Goal: Transaction & Acquisition: Purchase product/service

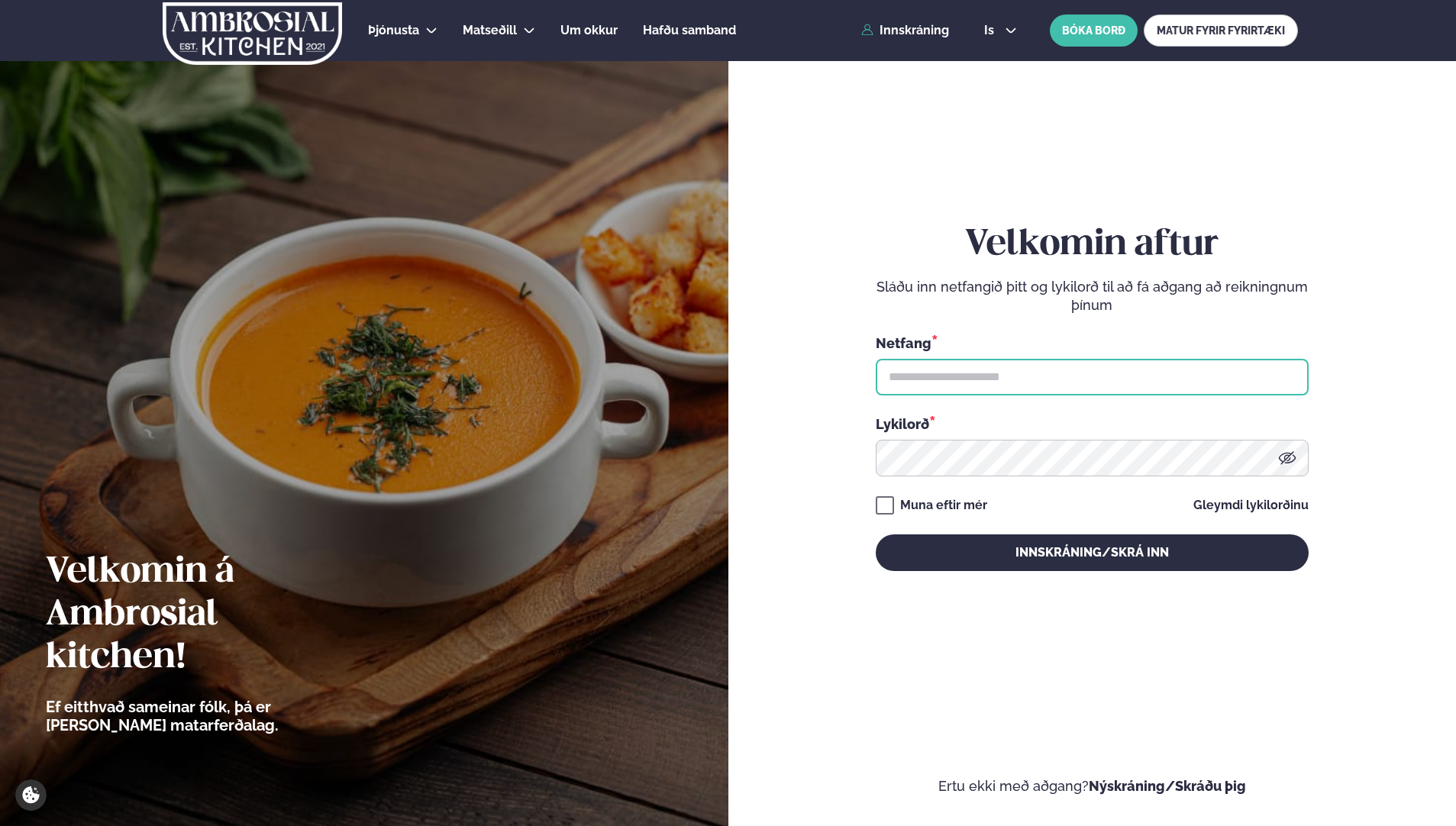
type input "**********"
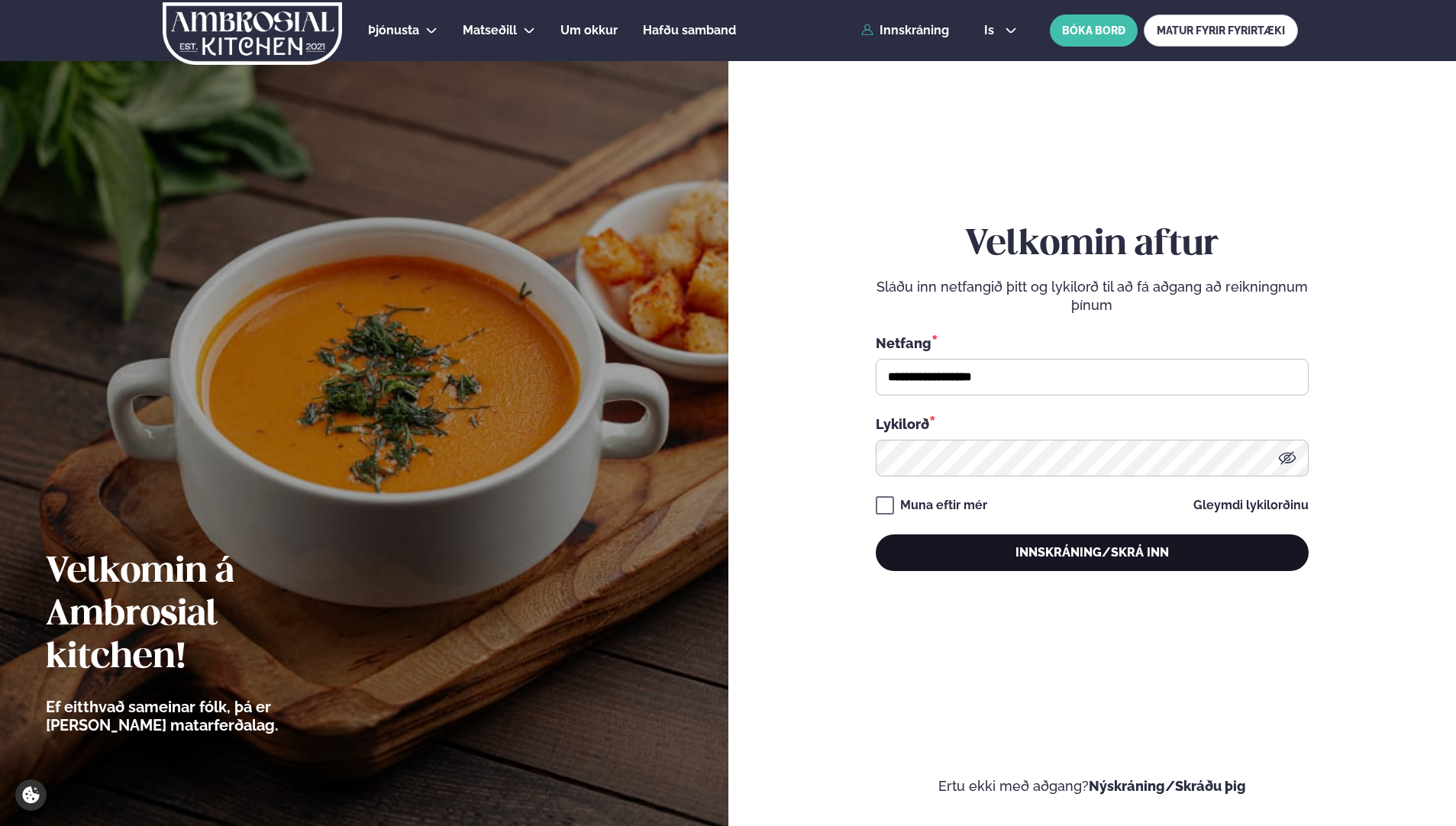
click at [1105, 543] on button "Innskráning/Skrá inn" at bounding box center [1092, 553] width 433 height 37
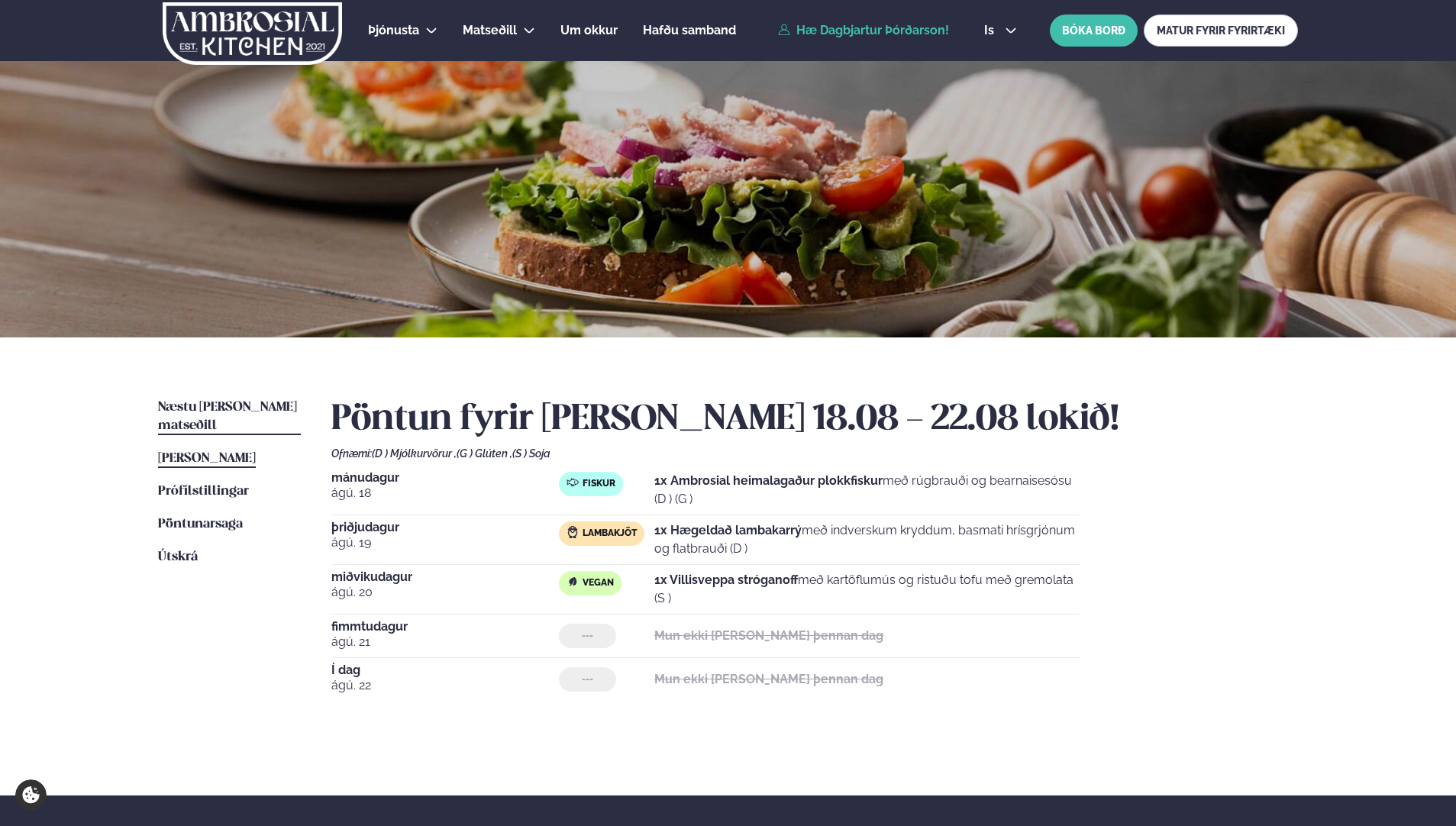
click at [209, 405] on span "Næstu [PERSON_NAME] matseðill" at bounding box center [227, 416] width 139 height 31
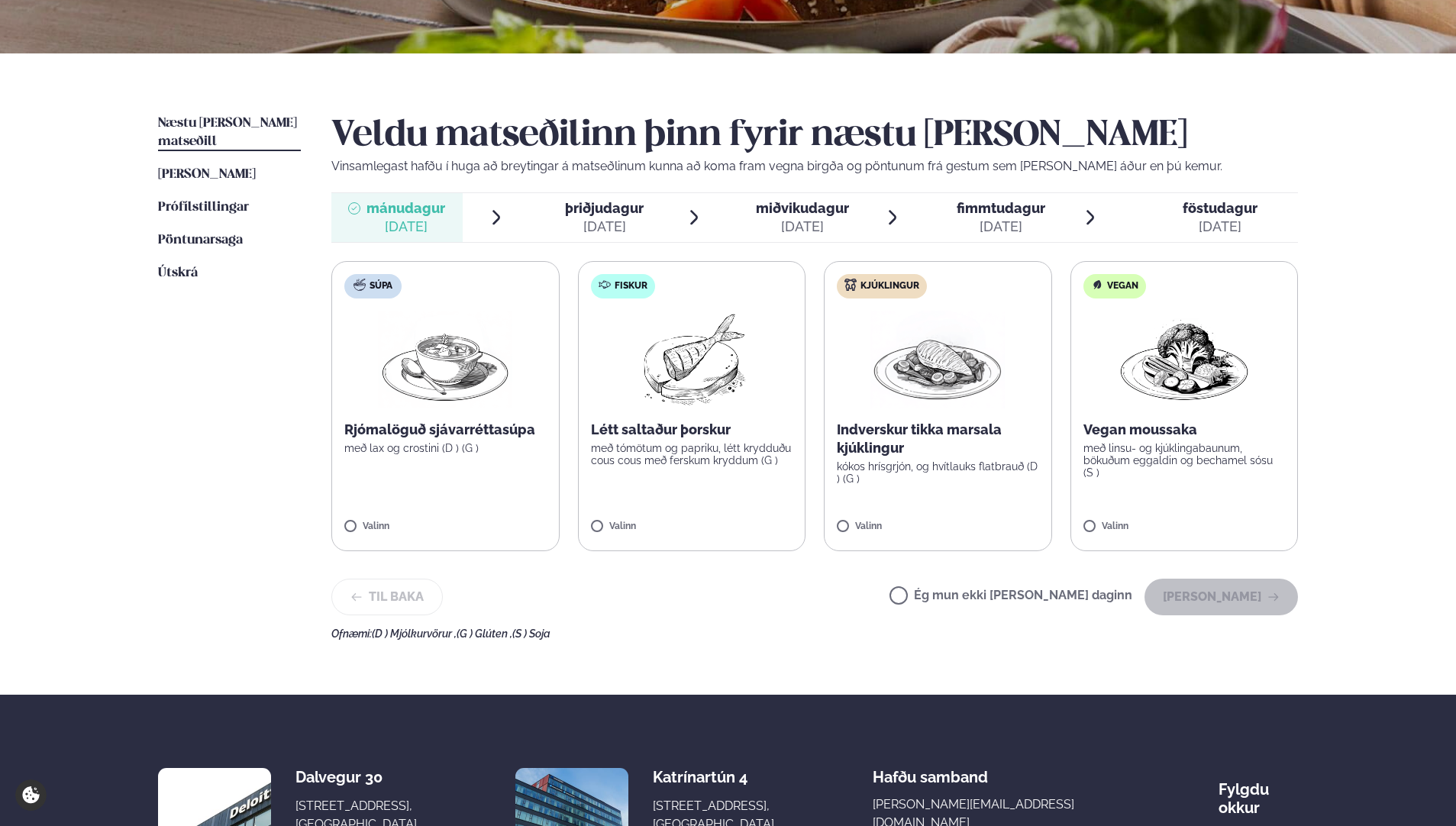
scroll to position [306, 0]
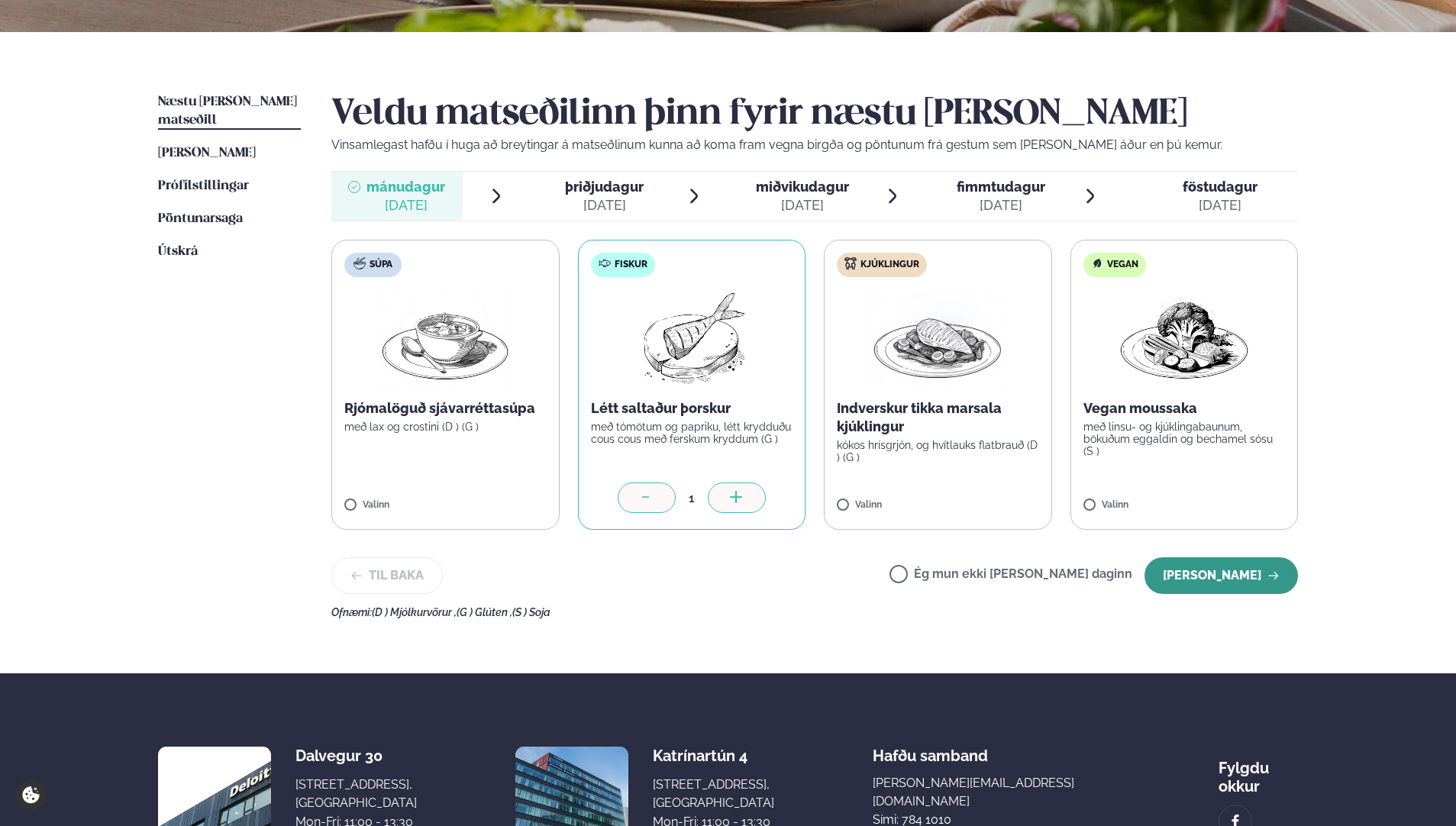
click at [1213, 567] on button "[PERSON_NAME]" at bounding box center [1221, 575] width 154 height 37
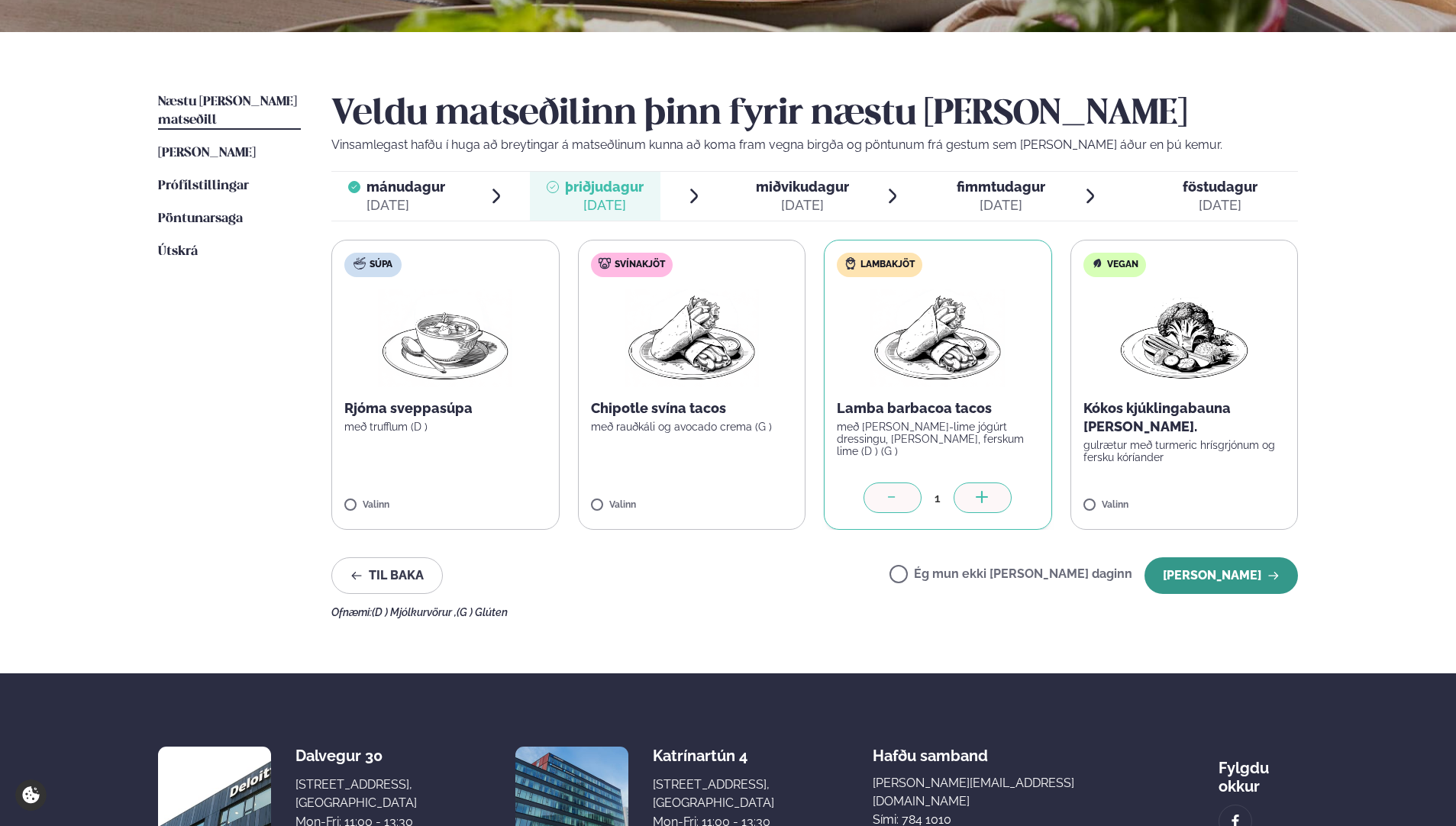
click at [1248, 565] on button "[PERSON_NAME]" at bounding box center [1221, 575] width 154 height 37
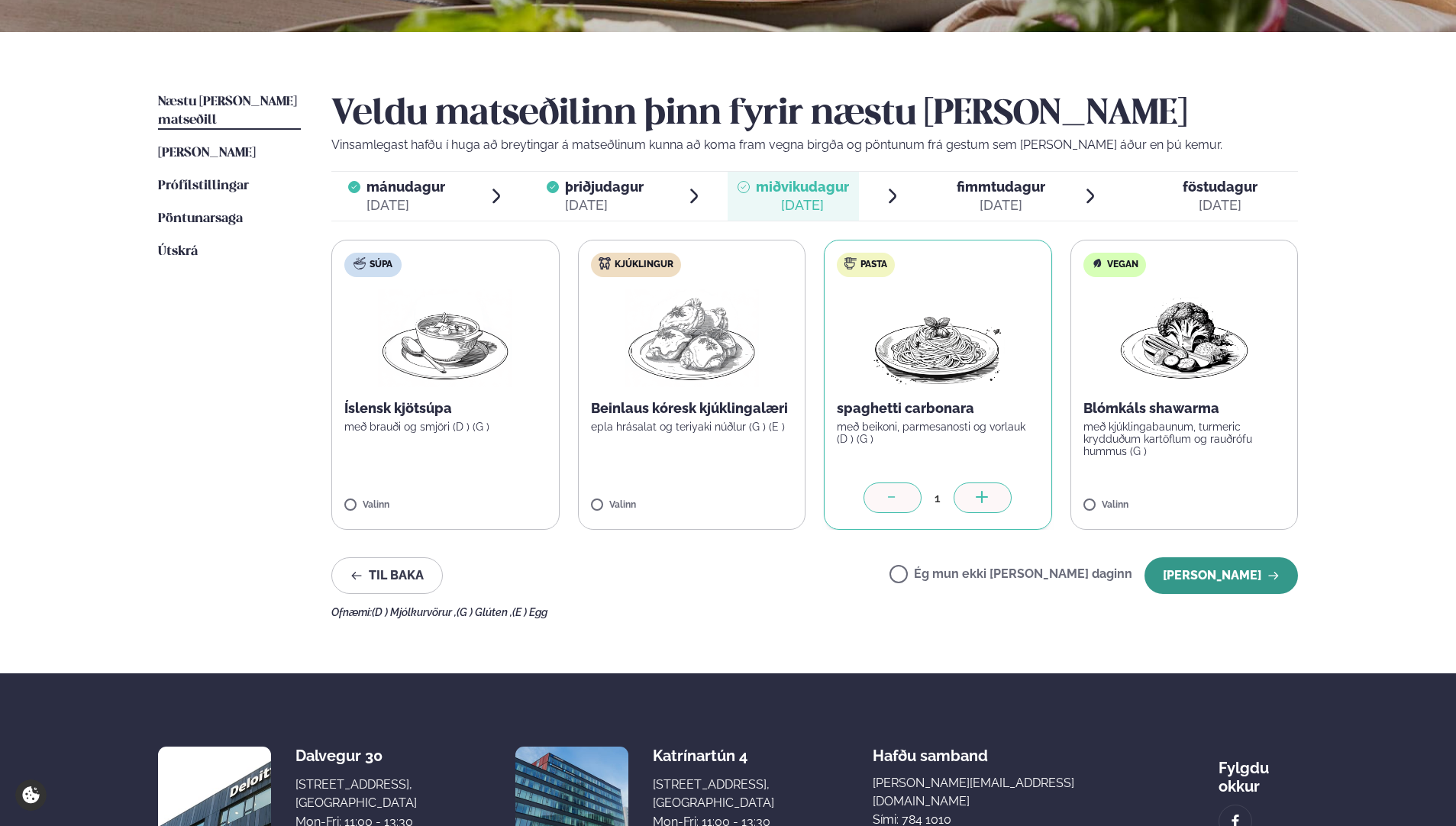
click at [1220, 565] on button "[PERSON_NAME]" at bounding box center [1221, 575] width 154 height 37
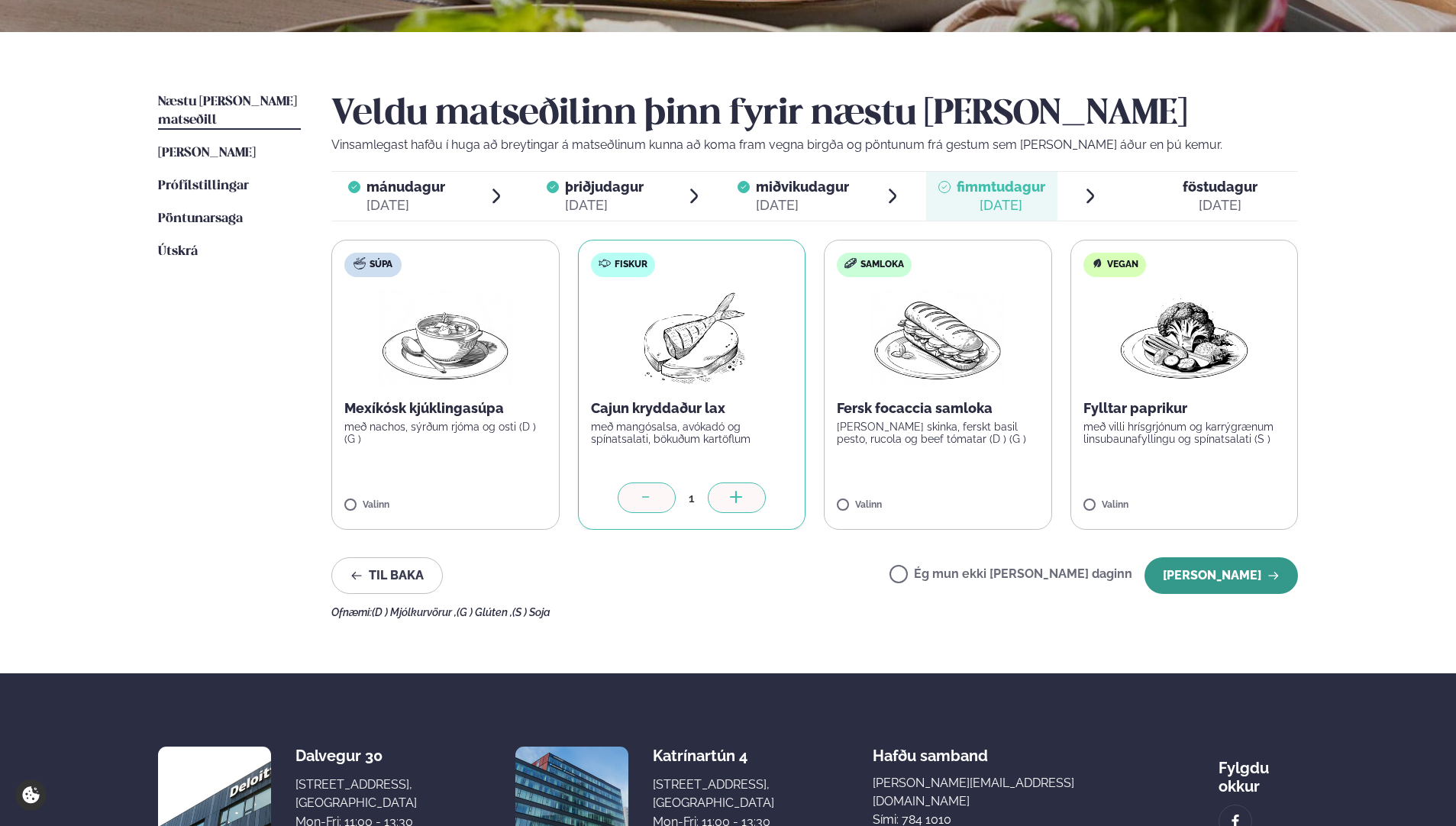
click at [1194, 576] on button "[PERSON_NAME]" at bounding box center [1221, 575] width 154 height 37
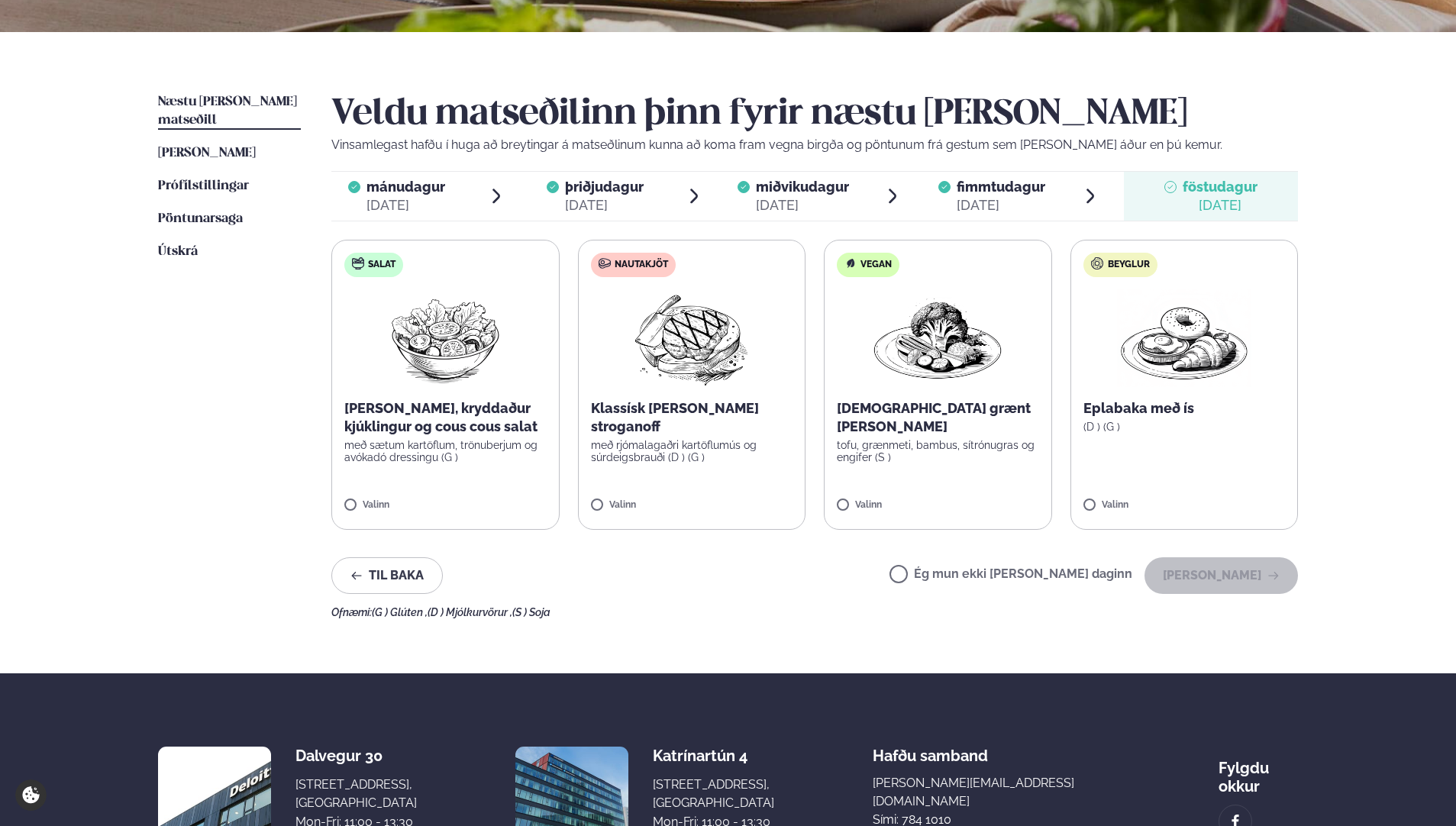
click at [949, 573] on label "Ég mun ekki [PERSON_NAME] daginn" at bounding box center [1010, 576] width 243 height 16
click at [1225, 573] on button "[PERSON_NAME]" at bounding box center [1221, 575] width 154 height 37
